Goal: Check status: Check status

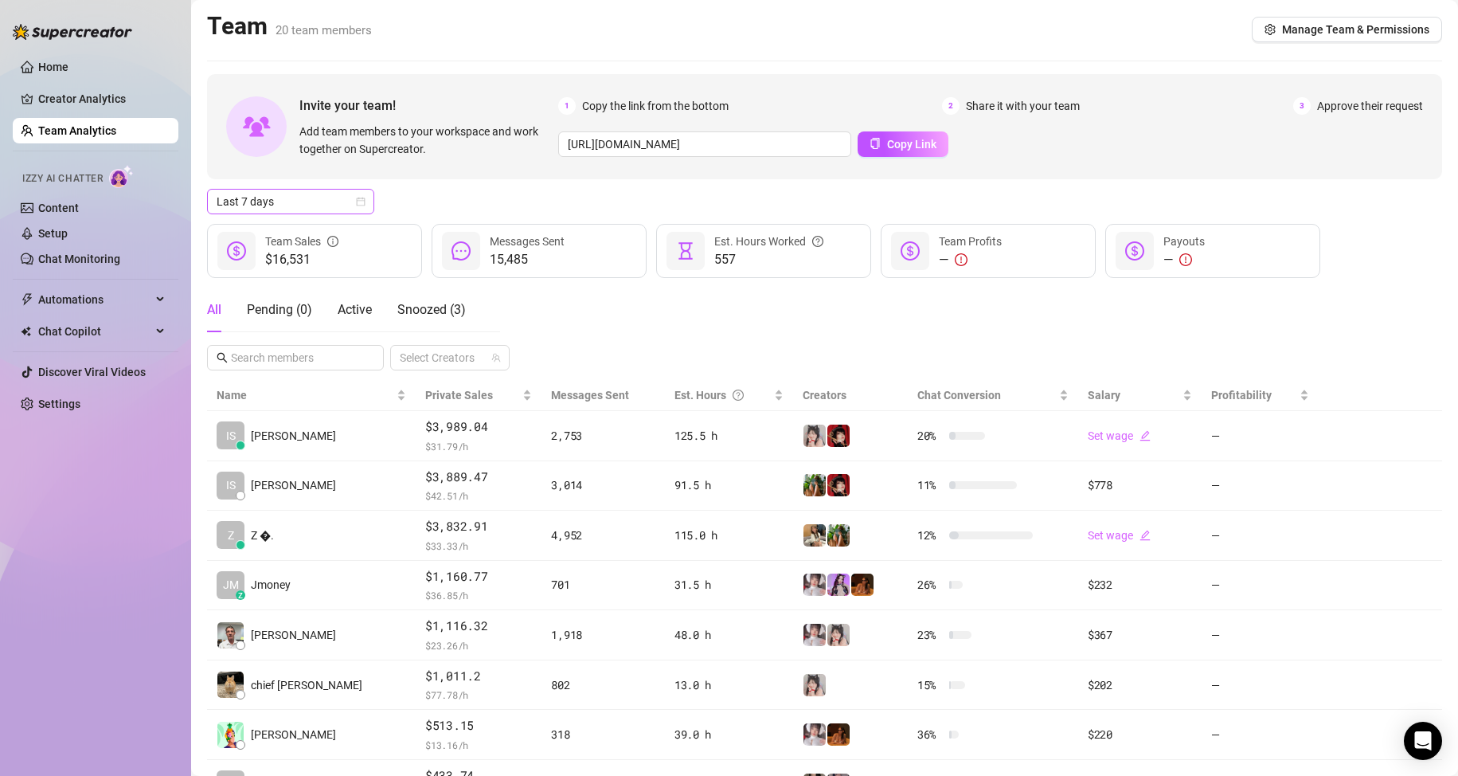
click at [292, 200] on span "Last 7 days" at bounding box center [291, 202] width 148 height 24
click at [305, 340] on div "Custom date" at bounding box center [291, 336] width 142 height 18
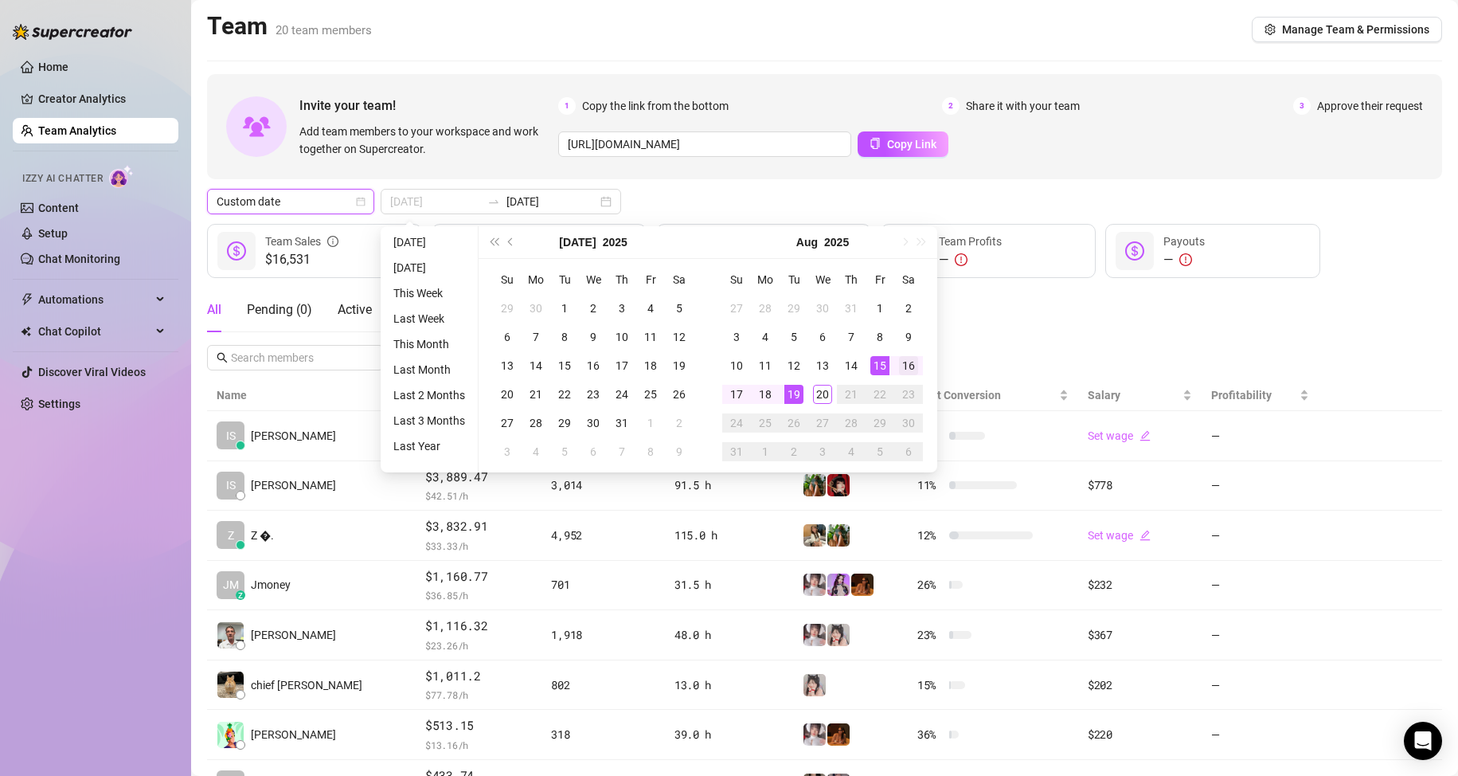
click at [894, 369] on tr "10 11 12 13 14 15 16" at bounding box center [822, 365] width 201 height 29
type input "[DATE]"
click at [909, 366] on div "16" at bounding box center [908, 365] width 19 height 19
type input "[DATE]"
drag, startPoint x: 823, startPoint y: 391, endPoint x: 956, endPoint y: 382, distance: 133.3
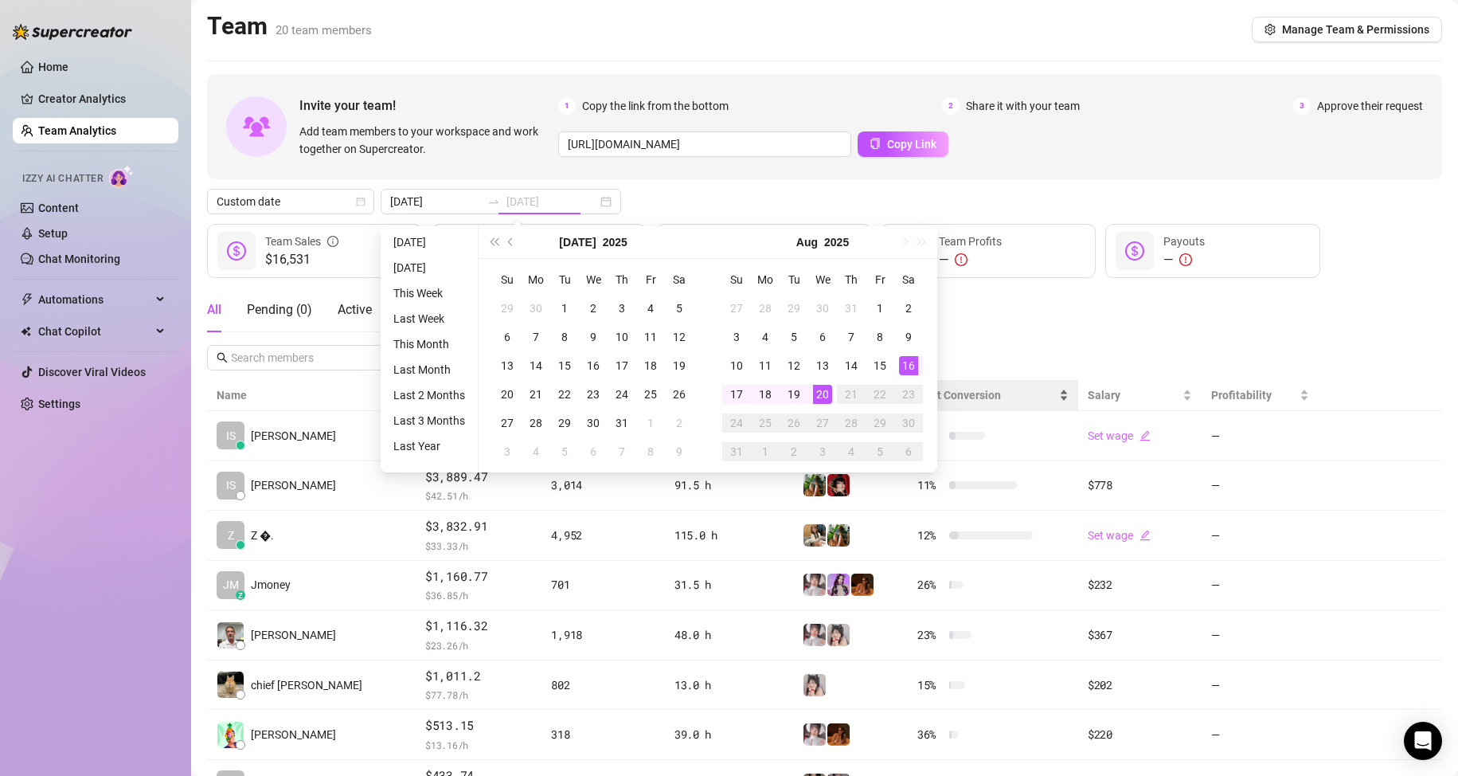
click at [826, 391] on div "20" at bounding box center [822, 394] width 19 height 19
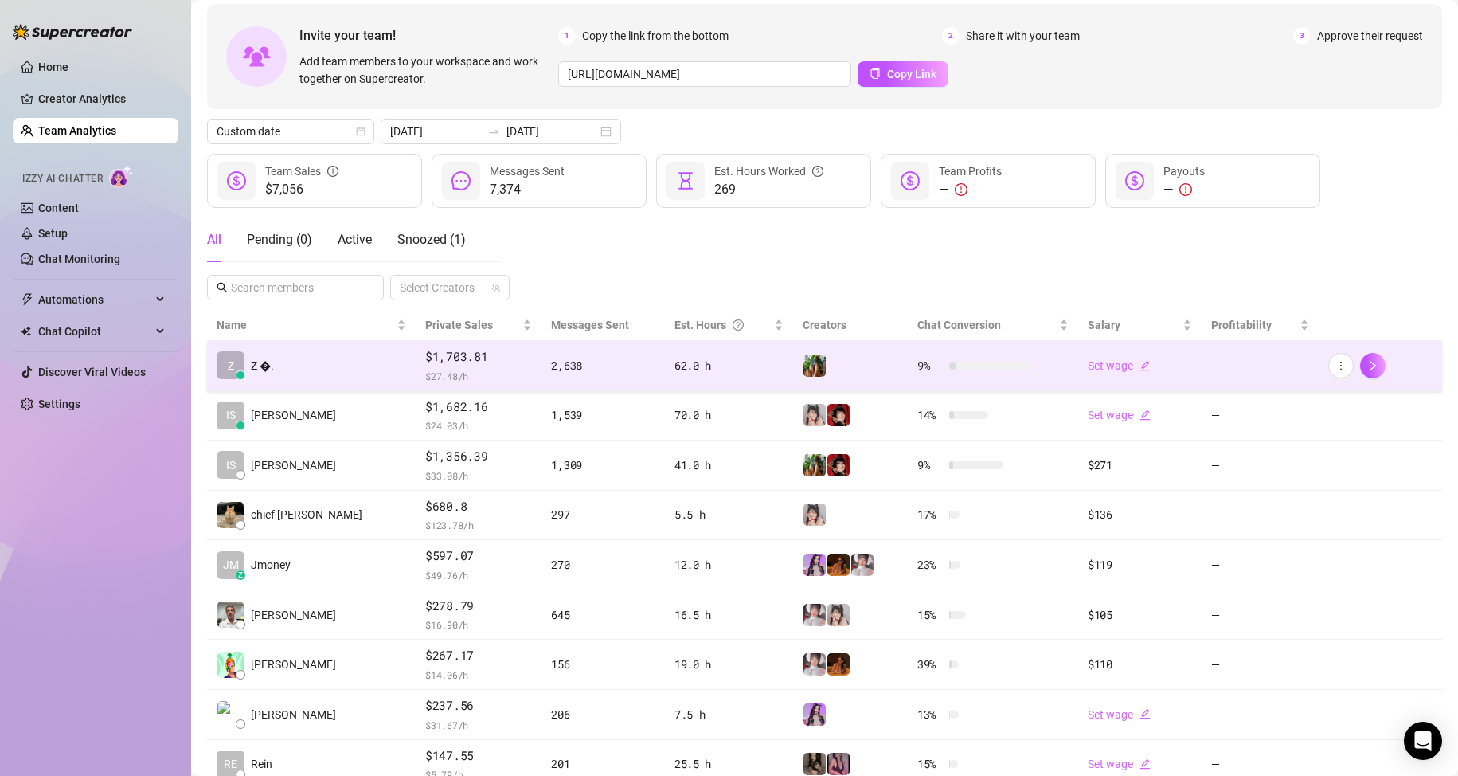
scroll to position [80, 0]
